Goal: Obtain resource: Obtain resource

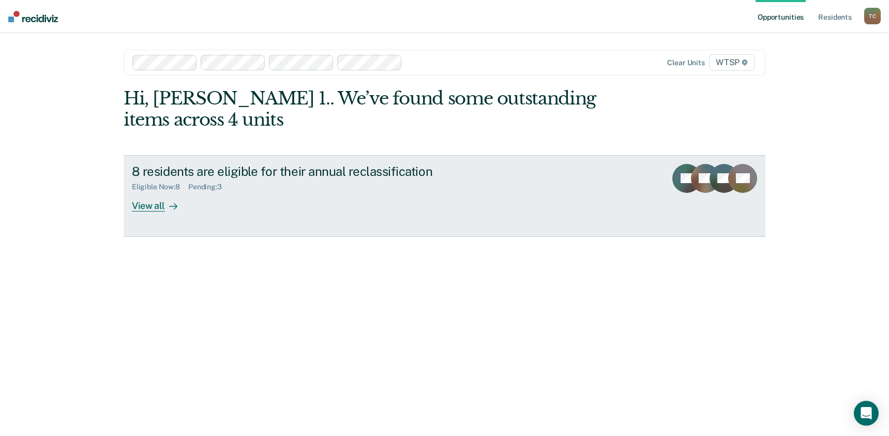
click at [152, 203] on div "View all" at bounding box center [161, 201] width 58 height 20
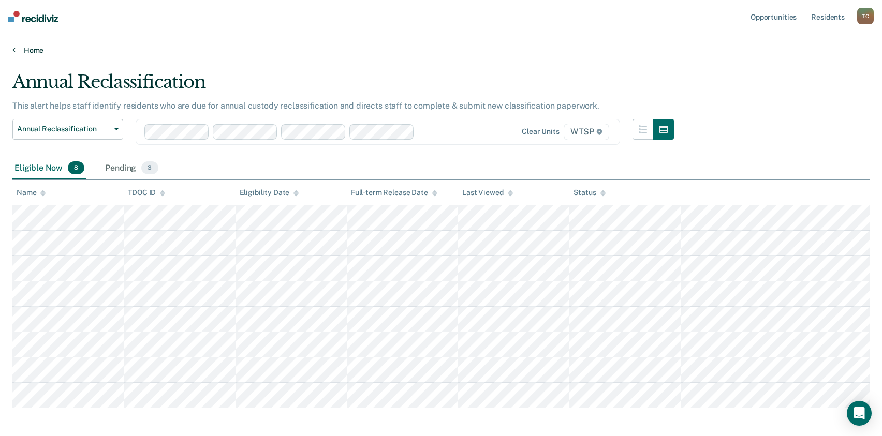
click at [35, 53] on link "Home" at bounding box center [440, 50] width 857 height 9
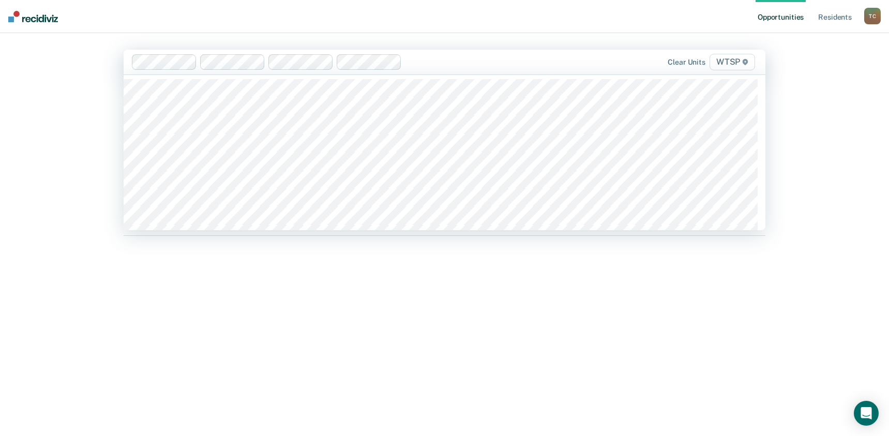
click at [729, 65] on span "WTSP" at bounding box center [733, 62] width 46 height 17
click at [744, 62] on icon at bounding box center [745, 62] width 5 height 6
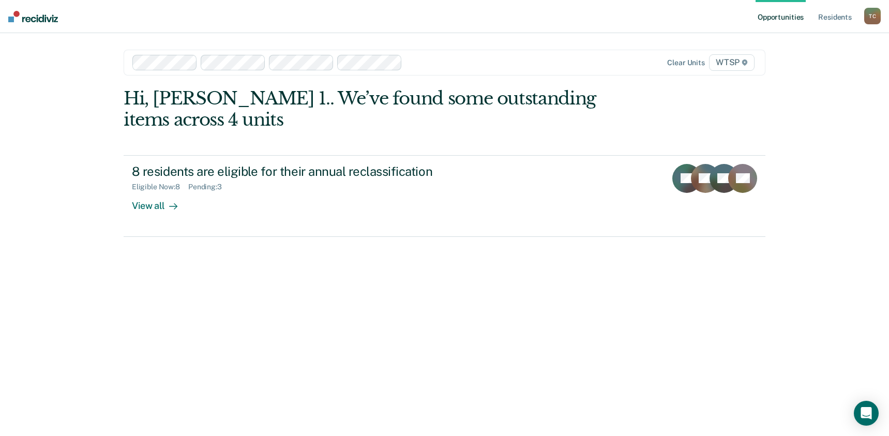
click at [738, 66] on span "WTSP" at bounding box center [732, 62] width 46 height 17
click at [878, 144] on div "Opportunities Resident s Teresa 1. Cox T C Profile How it works Log Out Clear u…" at bounding box center [444, 218] width 889 height 436
click at [728, 65] on span "WTSP" at bounding box center [732, 62] width 46 height 17
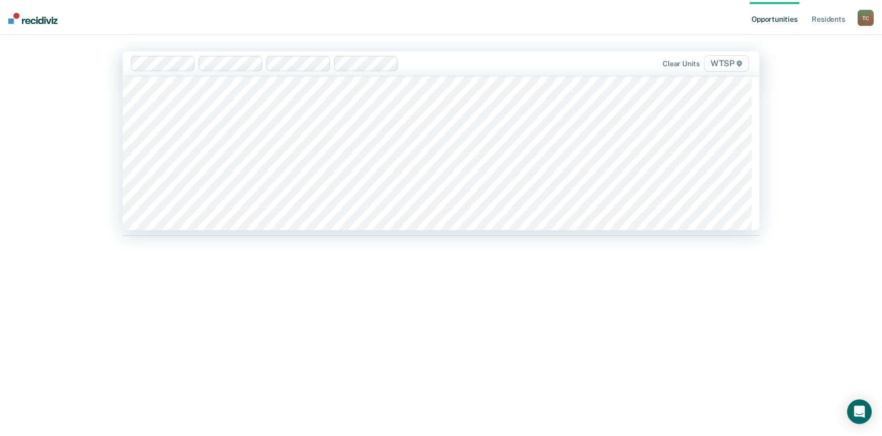
scroll to position [8810, 0]
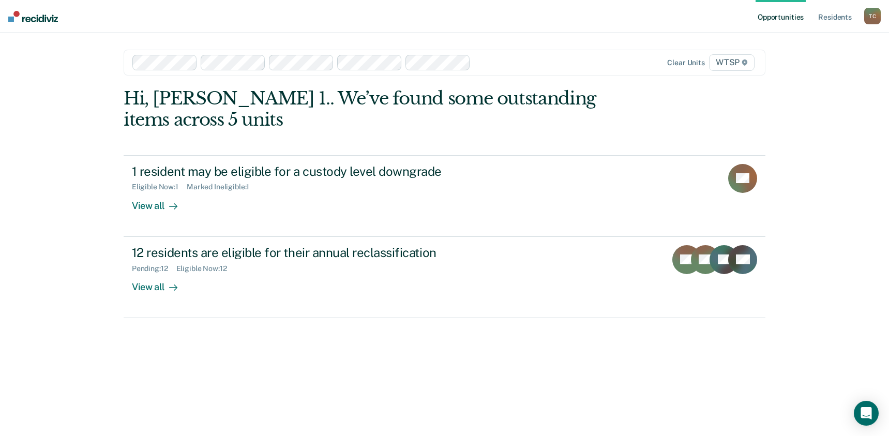
drag, startPoint x: 264, startPoint y: 167, endPoint x: 52, endPoint y: 181, distance: 212.1
click at [52, 181] on div "Opportunities Resident s Teresa 1. Cox T C Profile How it works Log Out Clear u…" at bounding box center [444, 218] width 889 height 436
click at [80, 206] on div "Opportunities Resident s Teresa 1. Cox T C Profile How it works Log Out Clear u…" at bounding box center [444, 218] width 889 height 436
click at [85, 248] on div "Opportunities Resident s Teresa 1. Cox T C Profile How it works Log Out Clear u…" at bounding box center [444, 218] width 889 height 436
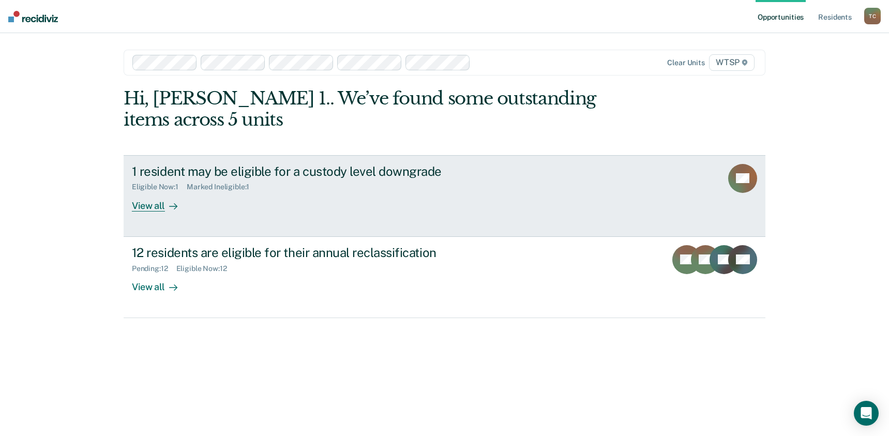
click at [304, 184] on div "Eligible Now : 1 Marked Ineligible : 1" at bounding box center [313, 184] width 363 height 13
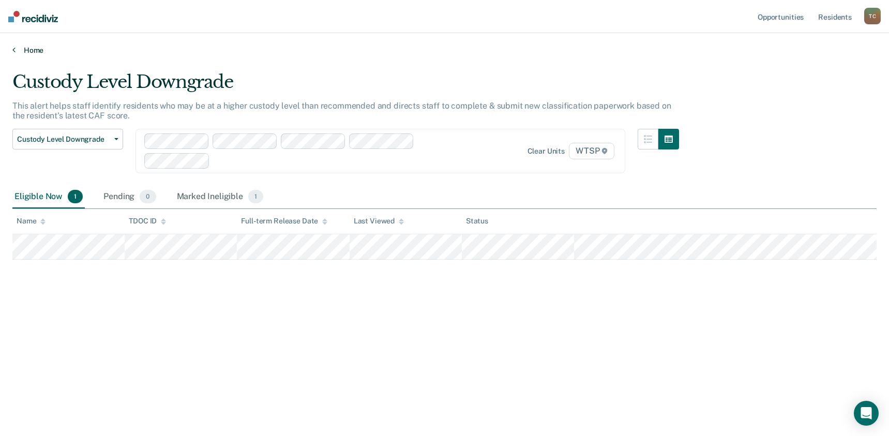
click at [33, 54] on link "Home" at bounding box center [444, 50] width 864 height 9
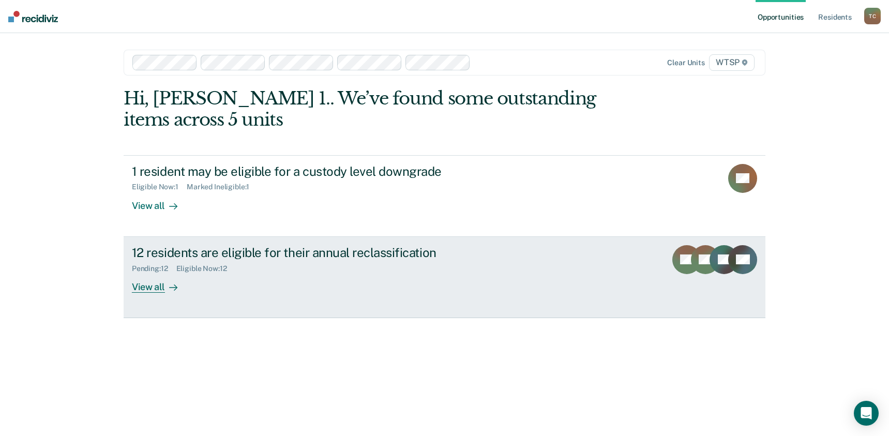
click at [202, 282] on div "12 residents are eligible for their annual reclassification Pending : 12 Eligib…" at bounding box center [326, 269] width 388 height 48
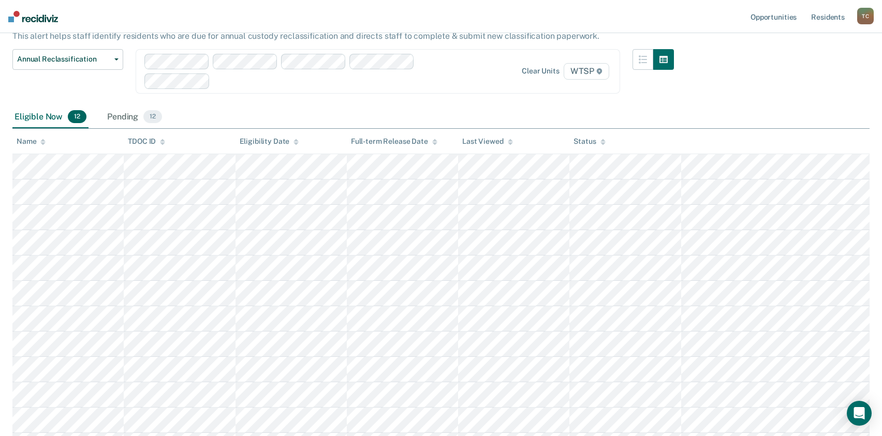
scroll to position [52, 0]
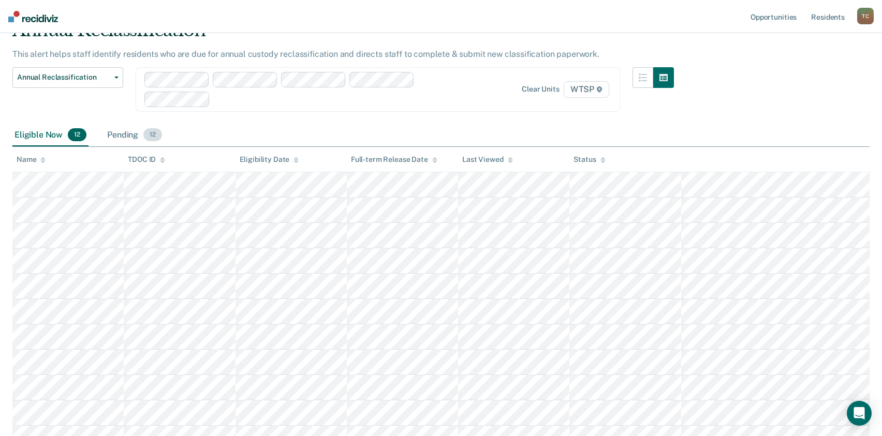
click at [126, 135] on div "Pending 12" at bounding box center [134, 135] width 59 height 23
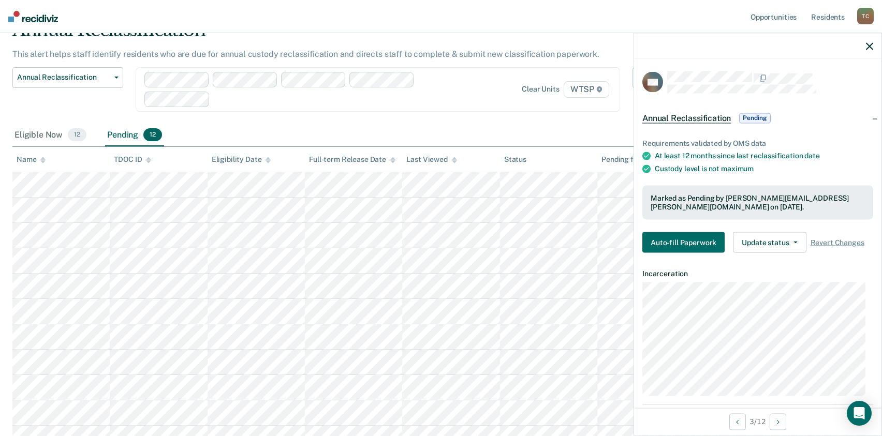
click at [869, 46] on icon "button" at bounding box center [869, 45] width 7 height 7
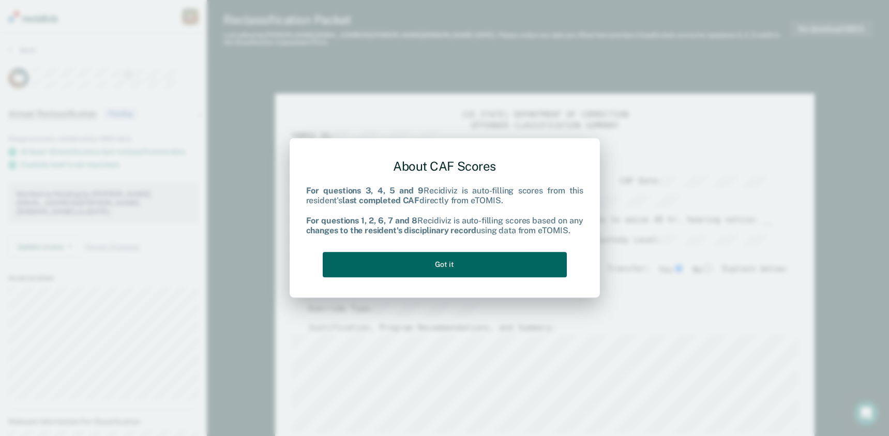
click at [434, 268] on button "Got it" at bounding box center [445, 264] width 244 height 25
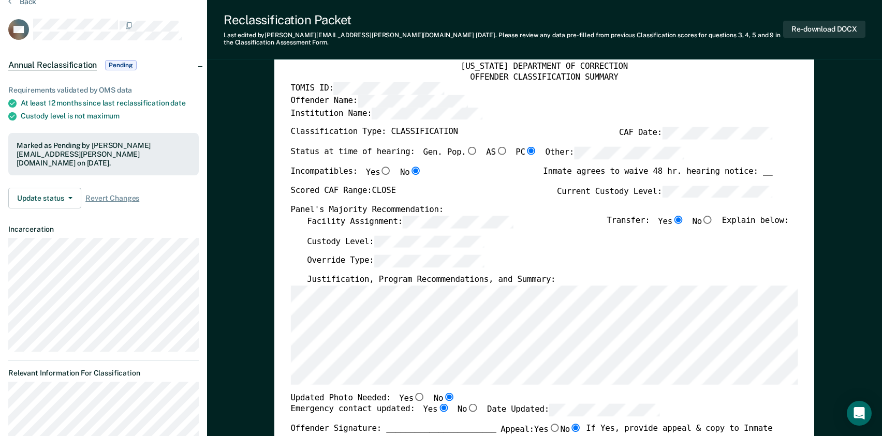
scroll to position [103, 0]
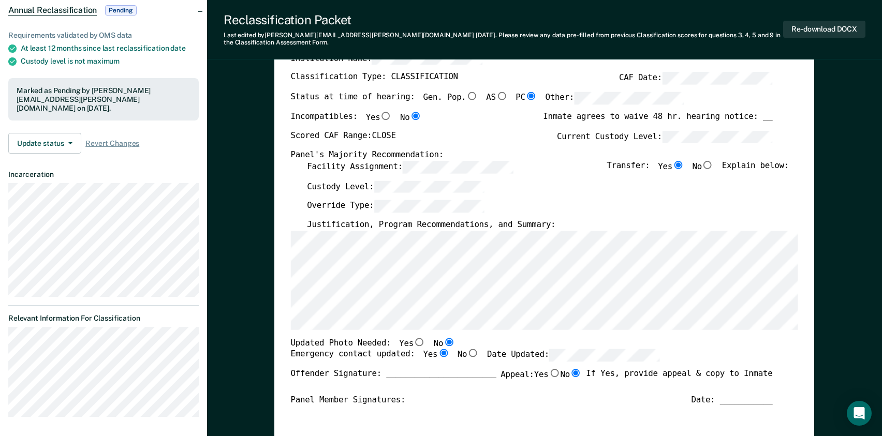
click at [585, 406] on div "Chairperson Treatment Member Security Member" at bounding box center [532, 436] width 482 height 61
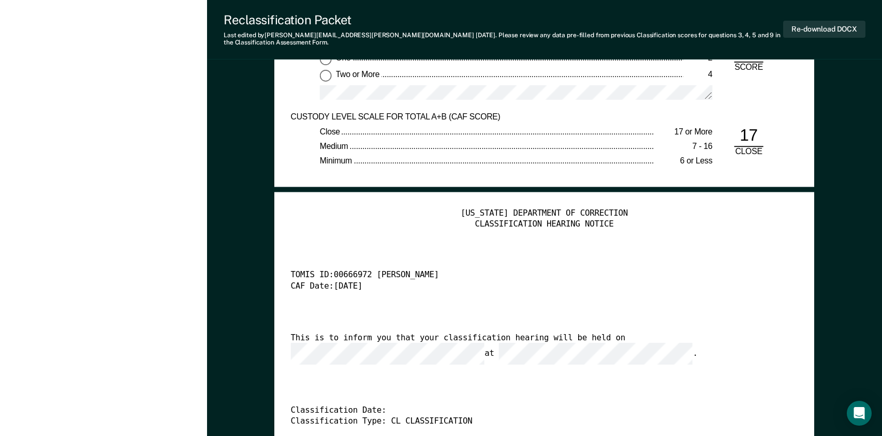
scroll to position [2225, 0]
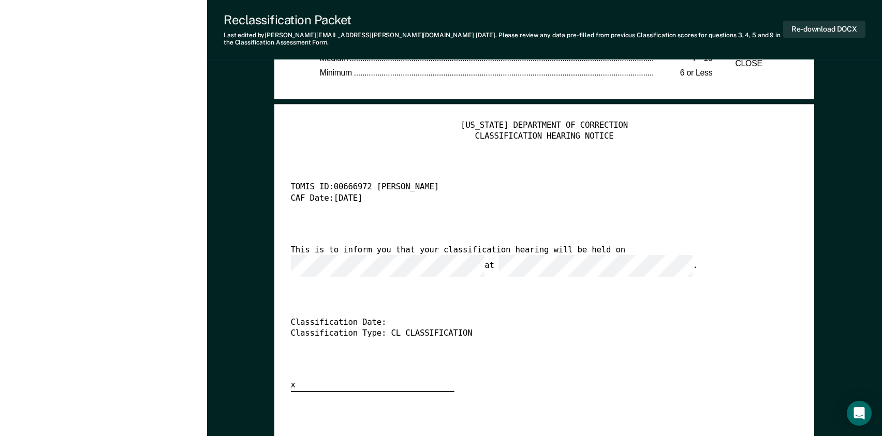
click at [487, 275] on div "TENNESSEE DEPARTMENT OF CORRECTION CLASSIFICATION HEARING NOTICE TOMIS ID: 0066…" at bounding box center [544, 256] width 507 height 271
click at [469, 290] on div "TENNESSEE DEPARTMENT OF CORRECTION CLASSIFICATION HEARING NOTICE TOMIS ID: 0066…" at bounding box center [544, 256] width 507 height 271
click at [470, 294] on div "TENNESSEE DEPARTMENT OF CORRECTION CLASSIFICATION HEARING NOTICE TOMIS ID: 0066…" at bounding box center [544, 256] width 507 height 271
click at [814, 25] on button "Re-download DOCX" at bounding box center [824, 29] width 82 height 17
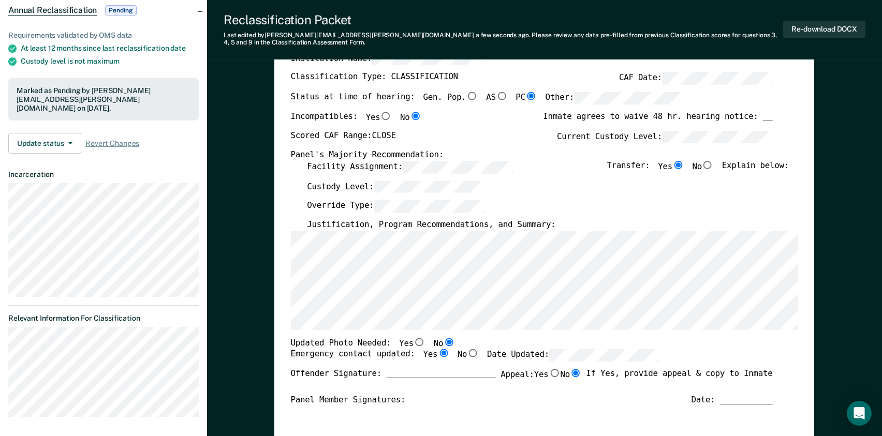
scroll to position [0, 0]
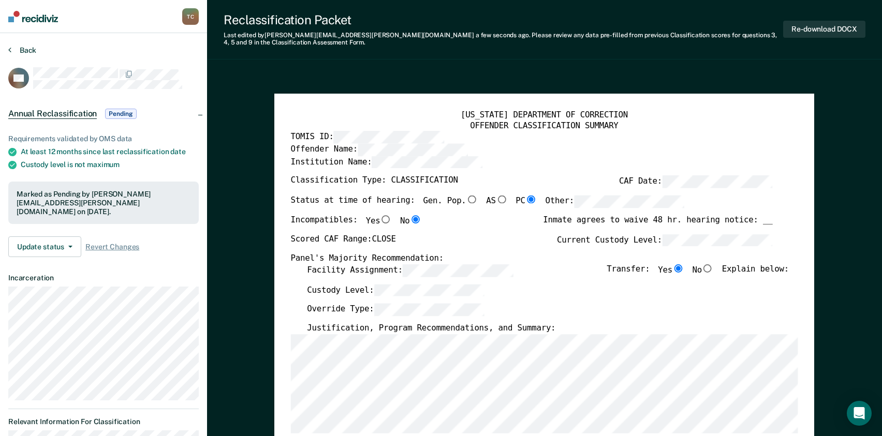
click at [31, 53] on button "Back" at bounding box center [22, 50] width 28 height 9
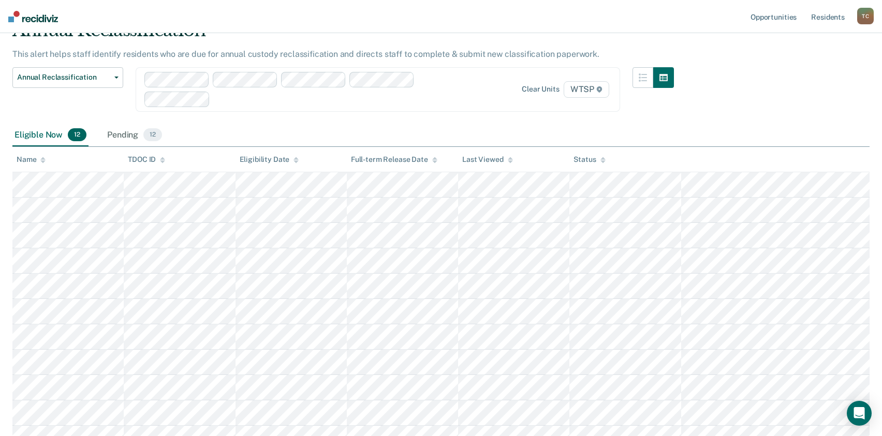
scroll to position [47, 0]
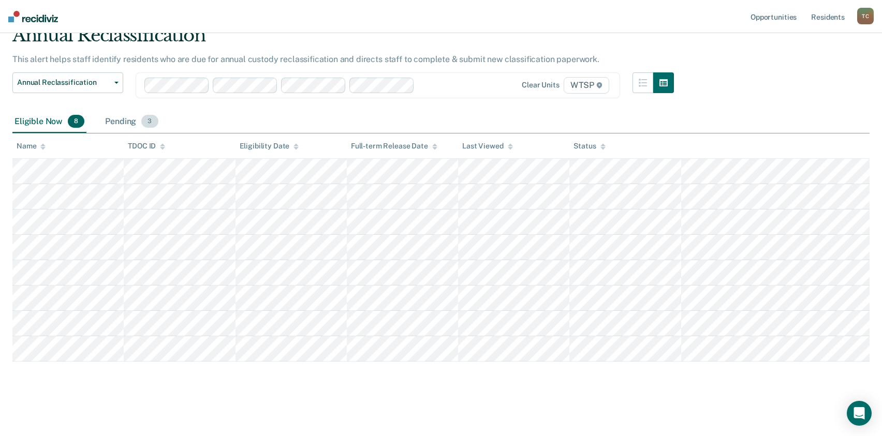
click at [127, 123] on div "Pending 3" at bounding box center [131, 122] width 57 height 23
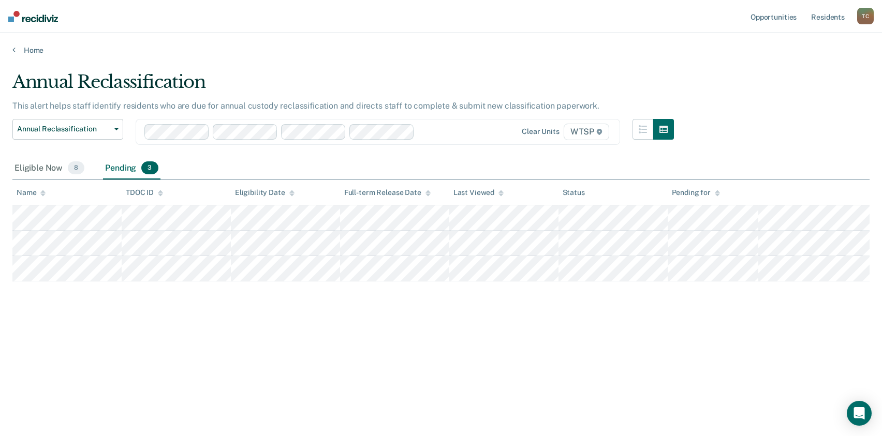
scroll to position [0, 0]
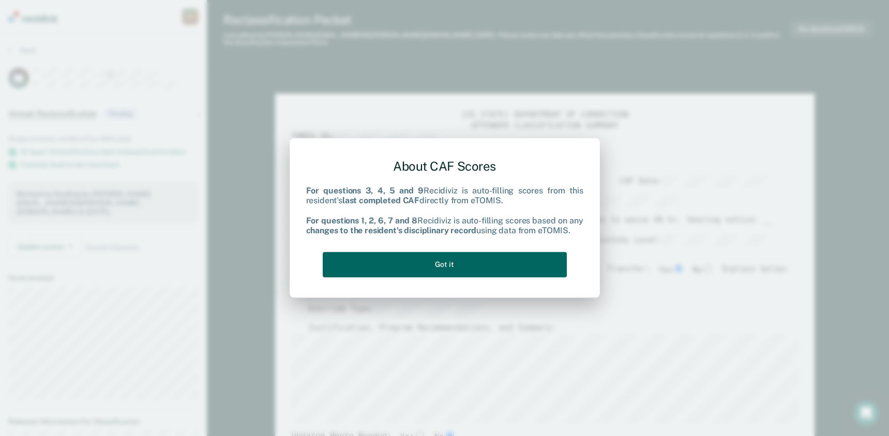
click at [392, 267] on button "Got it" at bounding box center [445, 264] width 244 height 25
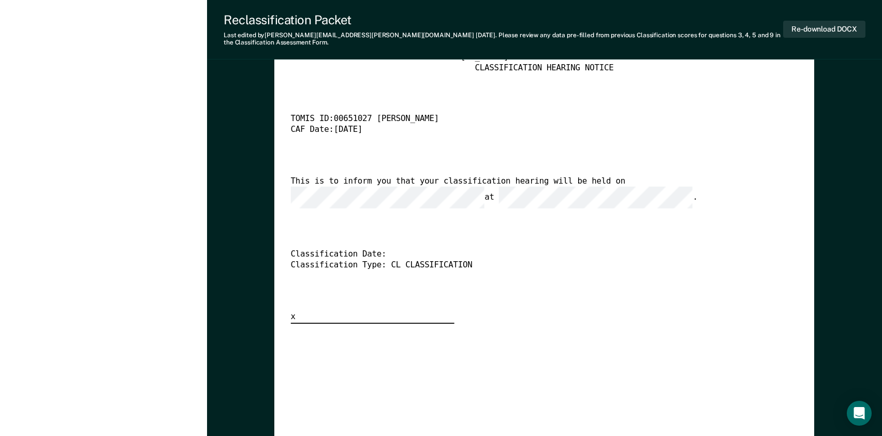
scroll to position [2276, 0]
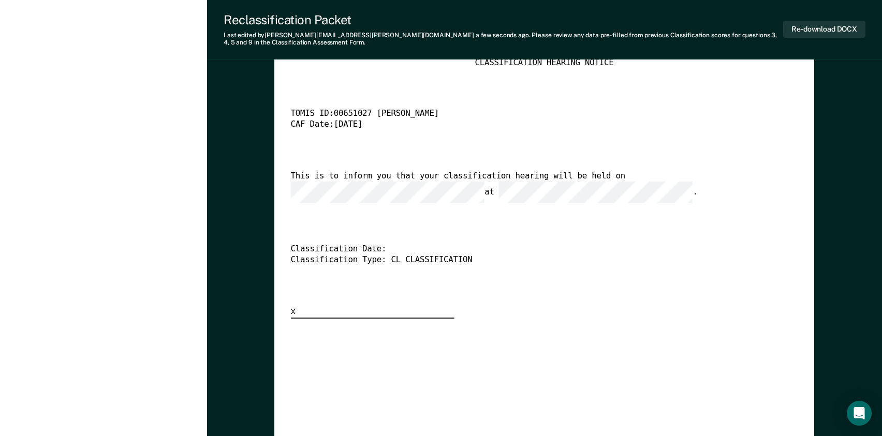
click at [620, 288] on div "TENNESSEE DEPARTMENT OF CORRECTION CLASSIFICATION HEARING NOTICE TOMIS ID: 0065…" at bounding box center [544, 182] width 507 height 271
click at [830, 29] on button "Re-download DOCX" at bounding box center [824, 29] width 82 height 17
type textarea "x"
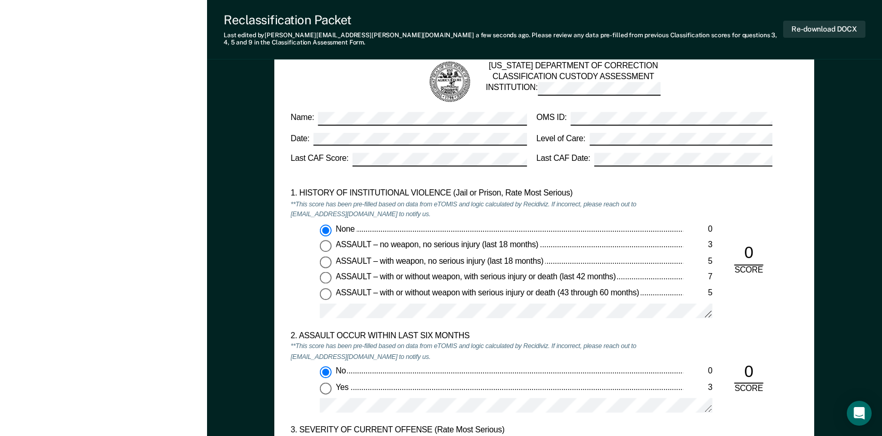
scroll to position [720, 0]
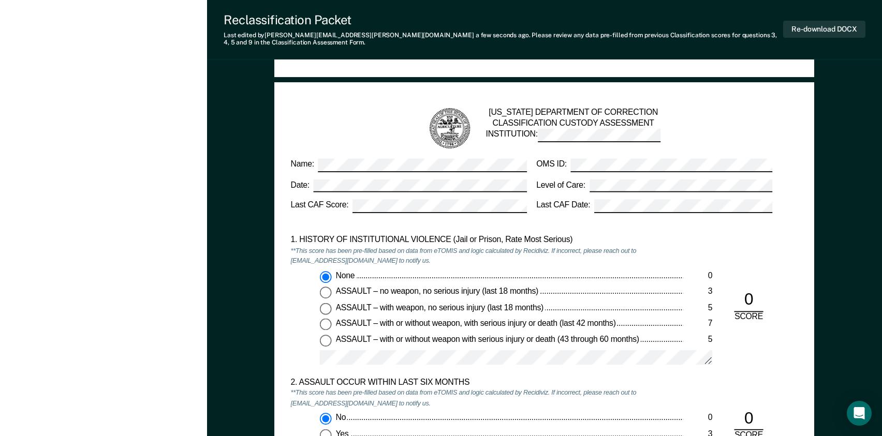
drag, startPoint x: 366, startPoint y: 278, endPoint x: 369, endPoint y: 286, distance: 8.4
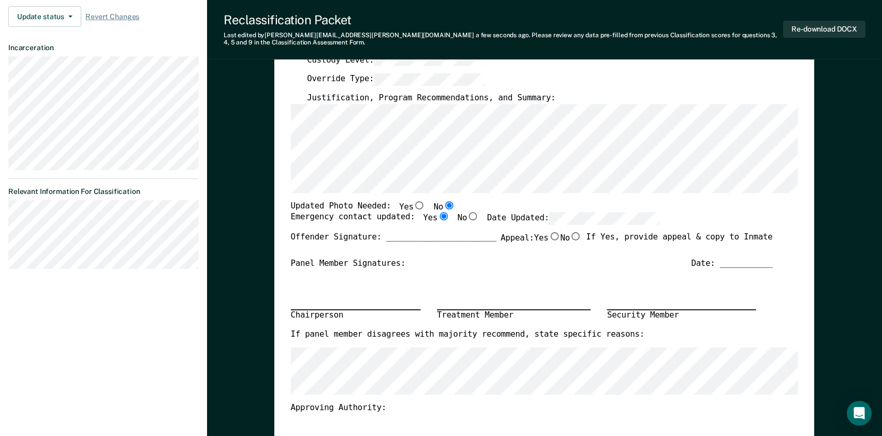
scroll to position [0, 0]
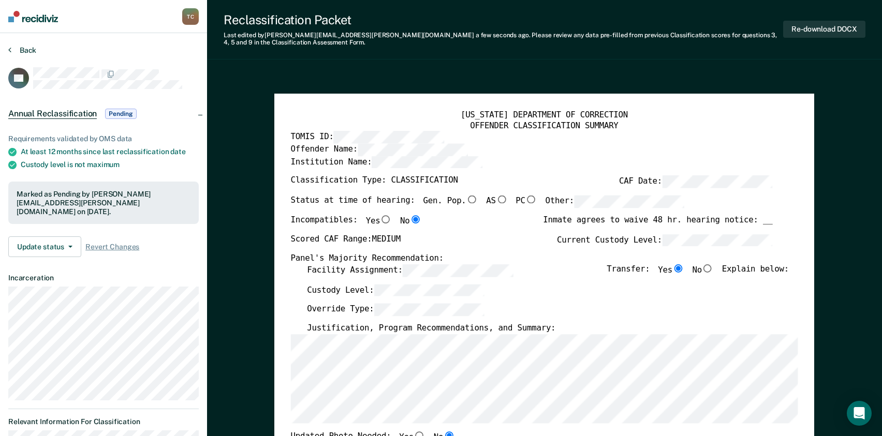
click at [24, 46] on section "Back TH Annual Reclassification Pending Requirements validated by OMS data At l…" at bounding box center [103, 276] width 207 height 487
click at [27, 52] on button "Back" at bounding box center [22, 50] width 28 height 9
